Goal: Task Accomplishment & Management: Use online tool/utility

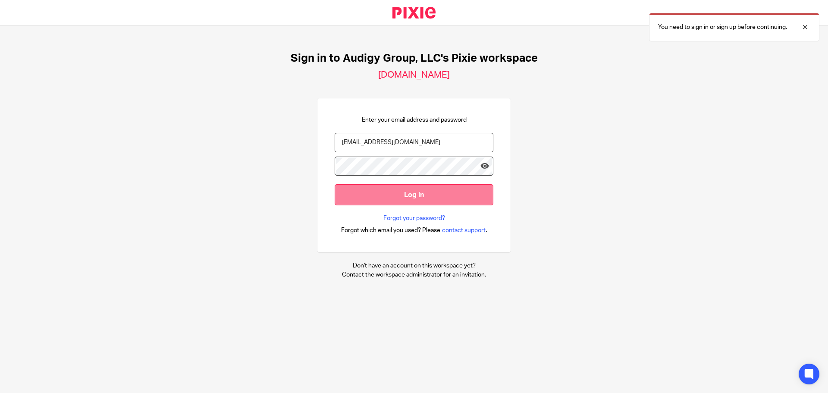
click at [412, 195] on input "Log in" at bounding box center [414, 194] width 159 height 21
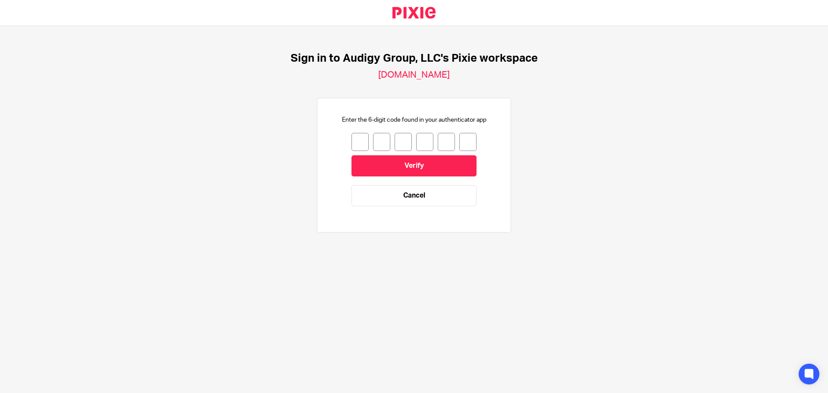
click at [355, 142] on input "number" at bounding box center [359, 142] width 17 height 18
type input "8"
type input "7"
type input "0"
type input "7"
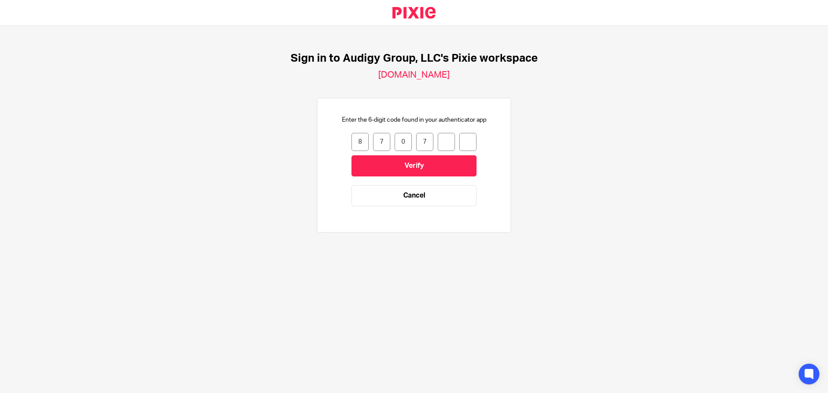
type input "4"
type input "2"
click at [437, 161] on input "Verify" at bounding box center [413, 165] width 125 height 21
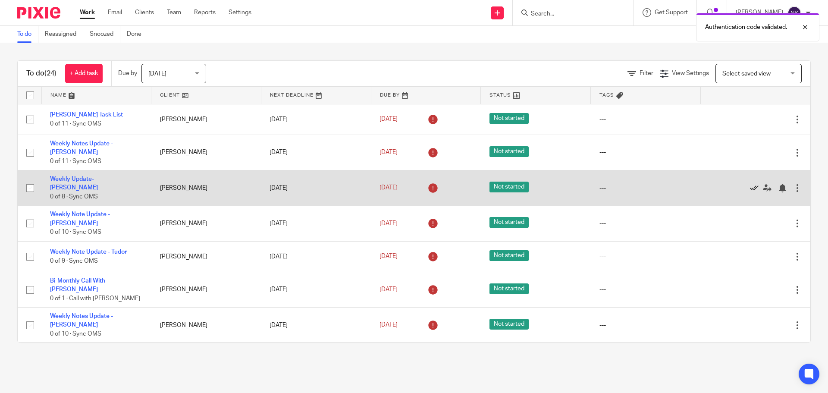
click at [750, 184] on icon at bounding box center [754, 188] width 9 height 9
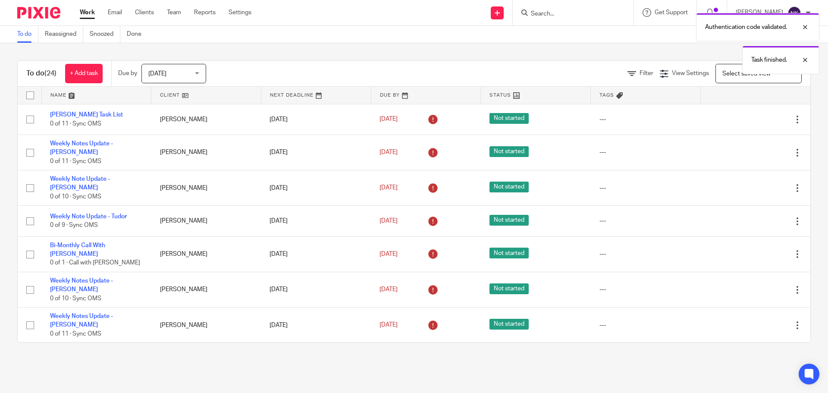
click at [750, 184] on icon at bounding box center [754, 188] width 9 height 9
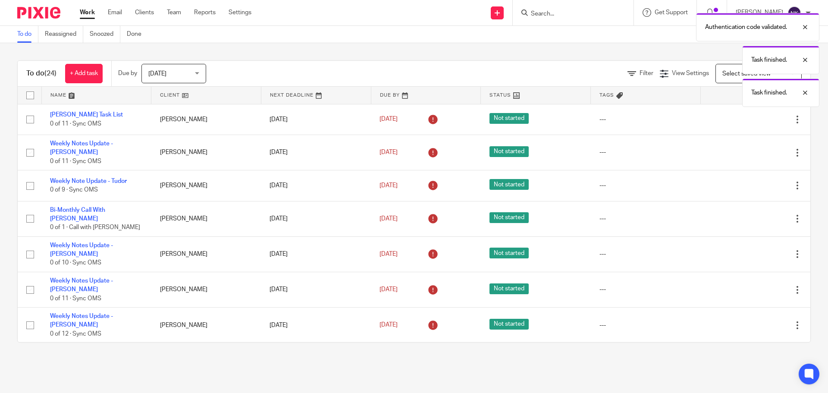
click at [750, 182] on icon at bounding box center [754, 186] width 9 height 9
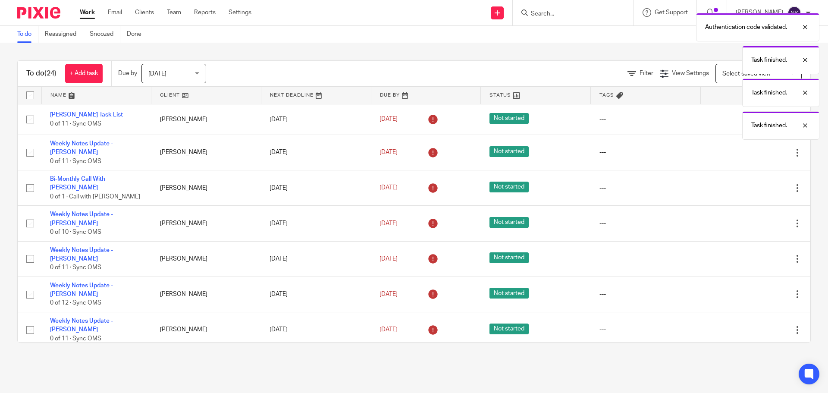
click at [750, 184] on icon at bounding box center [754, 188] width 9 height 9
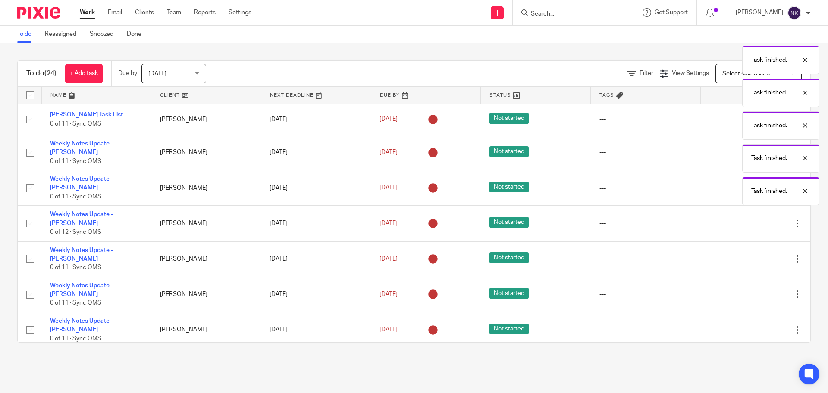
click at [734, 181] on div "Authentication code validated. Task finished. Task finished. Task finished. Tas…" at bounding box center [616, 107] width 405 height 197
click at [750, 184] on icon at bounding box center [754, 188] width 9 height 9
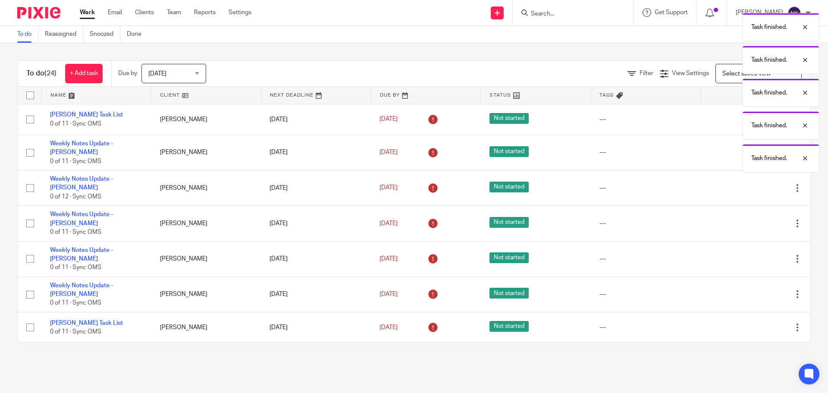
click at [750, 184] on icon at bounding box center [754, 188] width 9 height 9
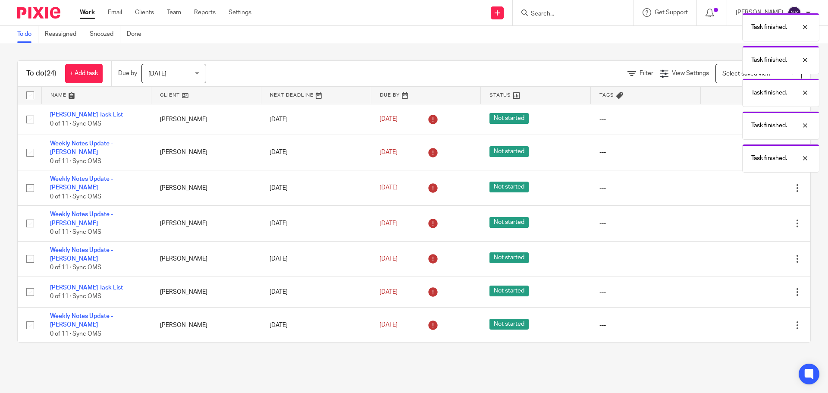
click at [750, 184] on icon at bounding box center [754, 188] width 9 height 9
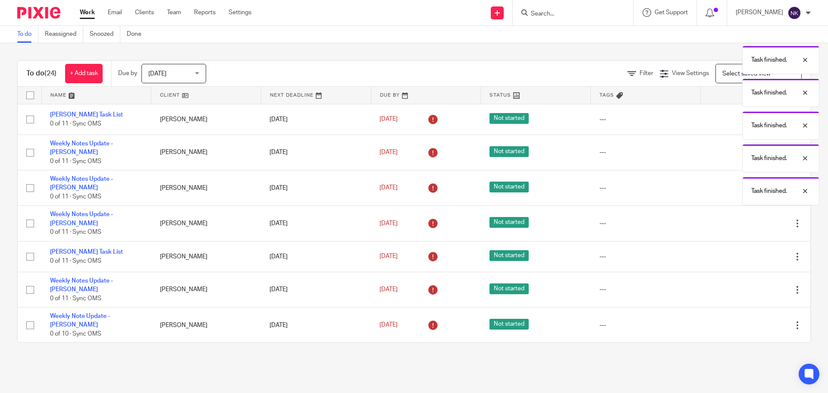
click at [734, 181] on div "Task finished. Task finished. Task finished. Task finished. Task finished. Task…" at bounding box center [616, 107] width 405 height 197
click at [750, 184] on icon at bounding box center [754, 188] width 9 height 9
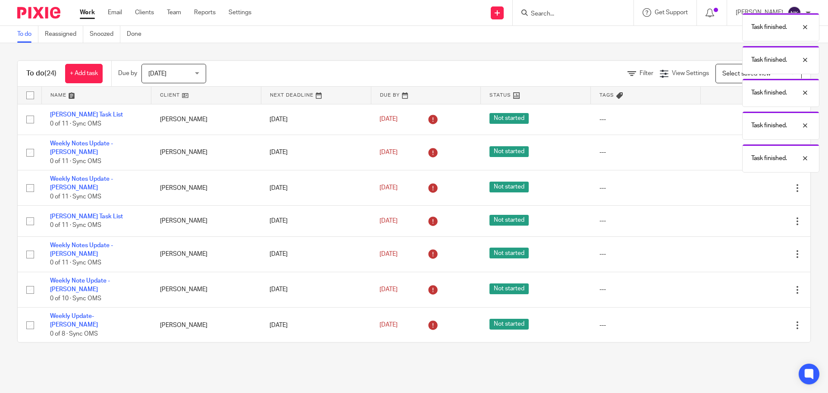
click at [750, 184] on icon at bounding box center [754, 188] width 9 height 9
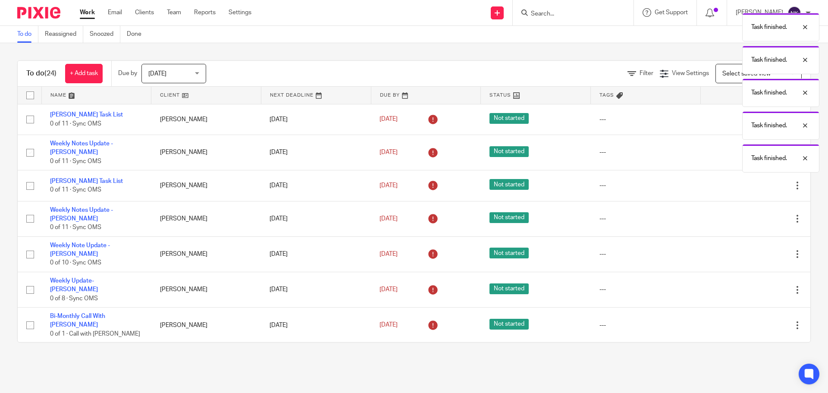
click at [750, 182] on icon at bounding box center [754, 186] width 9 height 9
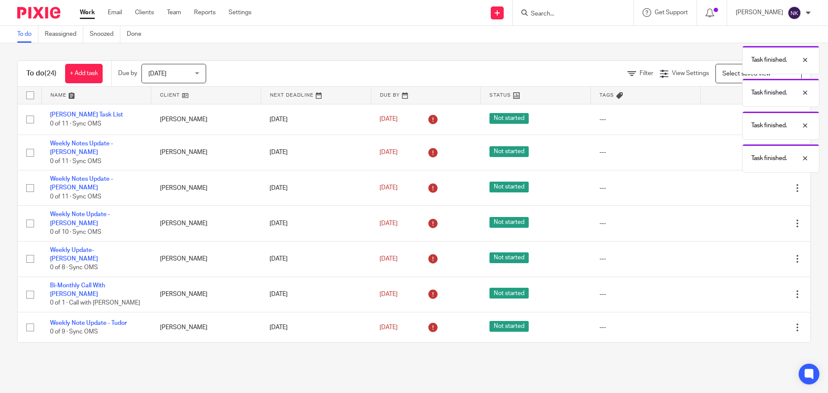
click at [750, 184] on icon at bounding box center [754, 188] width 9 height 9
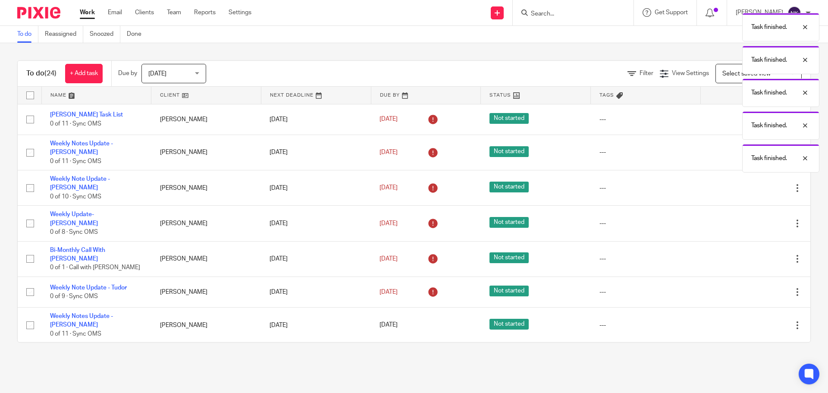
click at [750, 184] on icon at bounding box center [754, 188] width 9 height 9
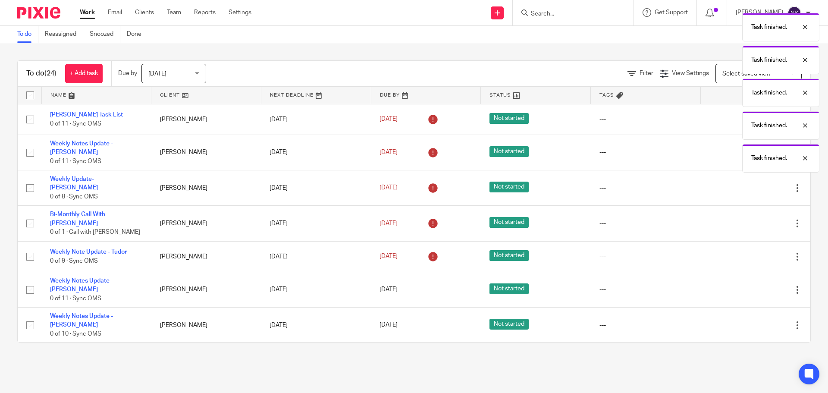
click at [750, 184] on icon at bounding box center [754, 188] width 9 height 9
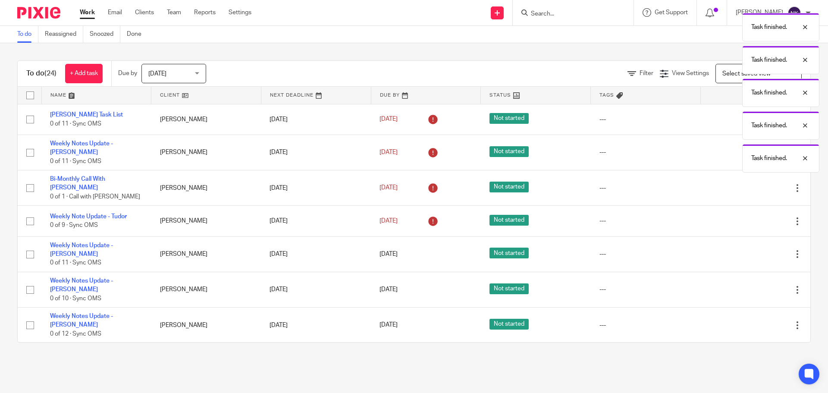
click at [750, 184] on icon at bounding box center [754, 188] width 9 height 9
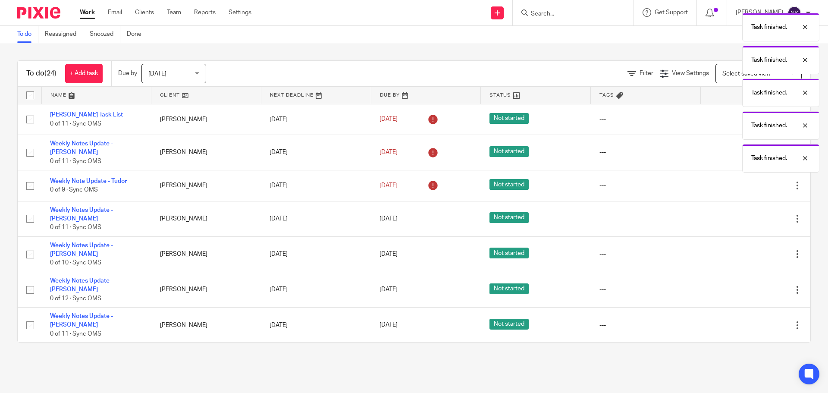
click at [750, 182] on icon at bounding box center [754, 186] width 9 height 9
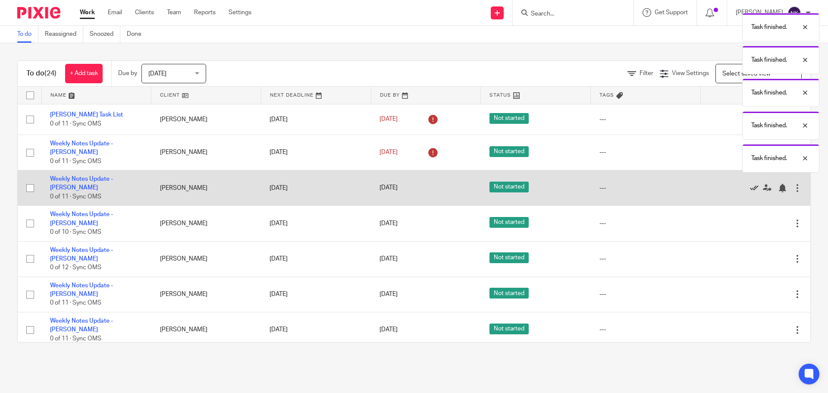
click at [750, 184] on icon at bounding box center [754, 188] width 9 height 9
click at [750, 185] on icon at bounding box center [754, 188] width 9 height 9
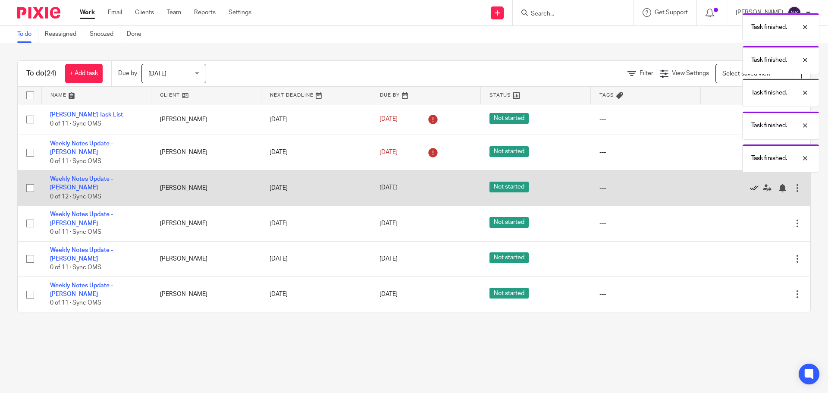
click at [750, 184] on icon at bounding box center [754, 188] width 9 height 9
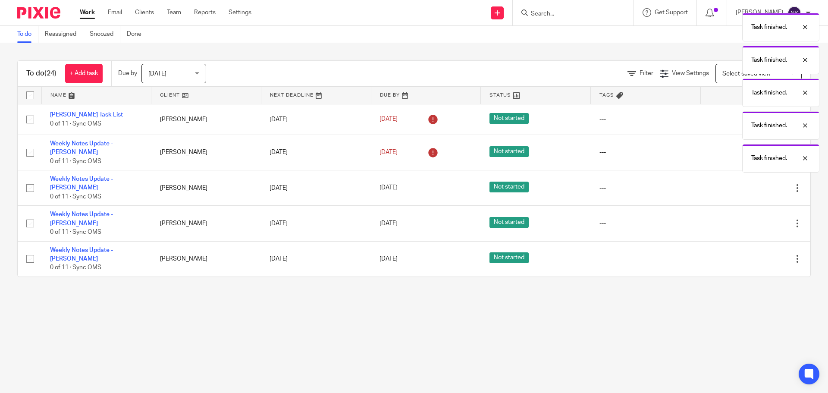
click at [750, 184] on icon at bounding box center [754, 188] width 9 height 9
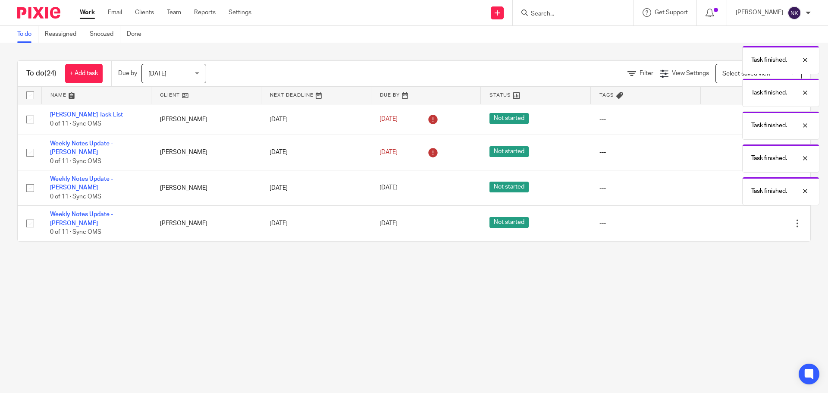
click at [740, 184] on div "Task finished. Task finished. Task finished. Task finished. Task finished. Task…" at bounding box center [616, 107] width 405 height 197
click at [742, 184] on div "Task finished." at bounding box center [780, 191] width 77 height 28
click at [750, 184] on icon at bounding box center [754, 188] width 9 height 9
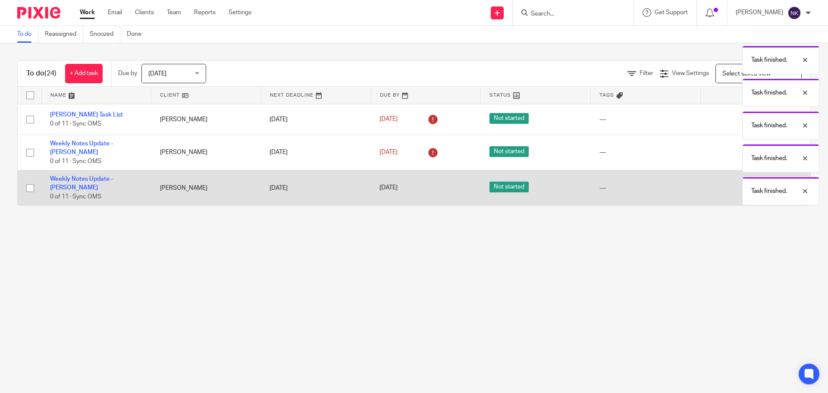
click at [740, 184] on body "Work Email Clients Team Reports Settings Work Email Clients Team Reports Settin…" at bounding box center [414, 196] width 828 height 393
click at [750, 184] on icon at bounding box center [754, 188] width 9 height 9
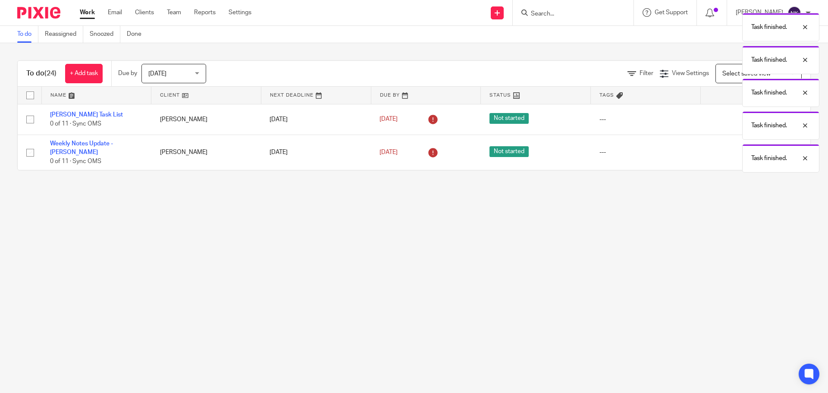
click at [736, 151] on div "Task finished. Task finished. Task finished. Task finished. Task finished." at bounding box center [616, 91] width 405 height 164
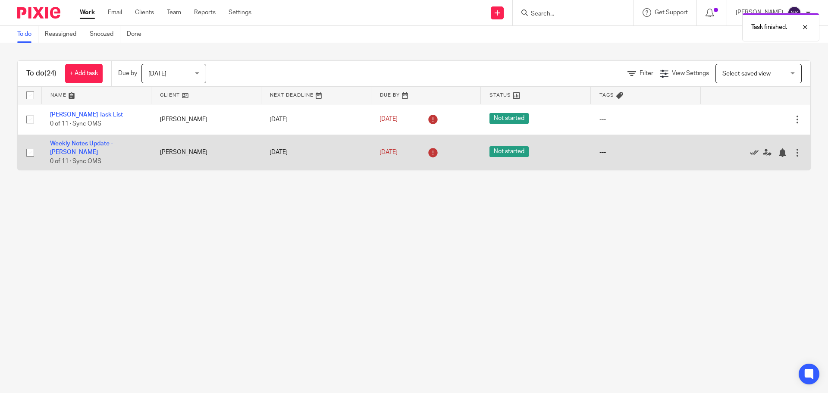
click at [750, 150] on icon at bounding box center [754, 152] width 9 height 9
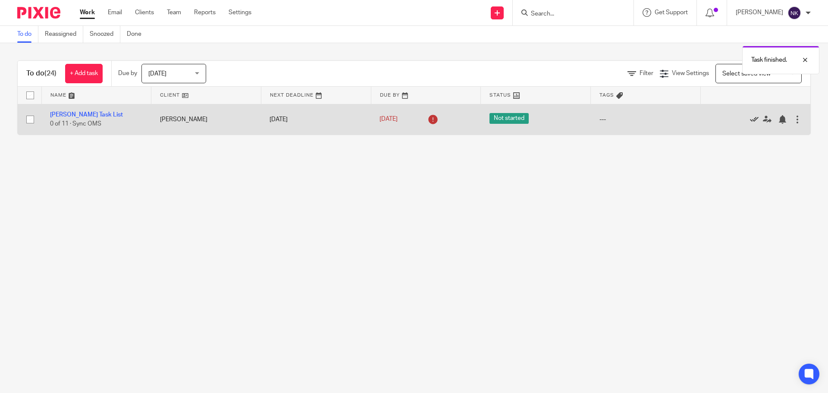
click at [750, 119] on icon at bounding box center [754, 119] width 9 height 9
